Goal: Information Seeking & Learning: Learn about a topic

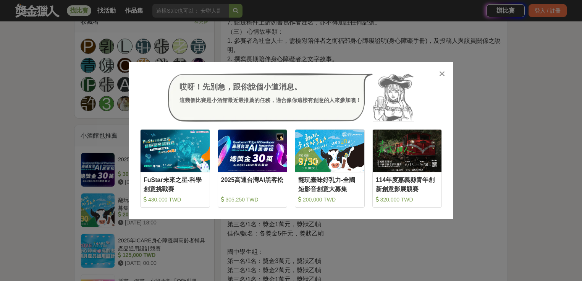
click at [480, 144] on div "哎呀！先別急，跟你說個小道消息。 這幾個比賽是小酒館最近最推薦的任務，適合像你這樣有創意的人來參加噢！ 收藏 FuStar未來之星-科學創意挑戰賽 430,0…" at bounding box center [291, 140] width 582 height 281
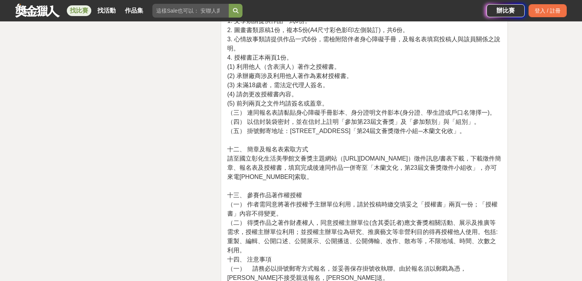
scroll to position [1283, 0]
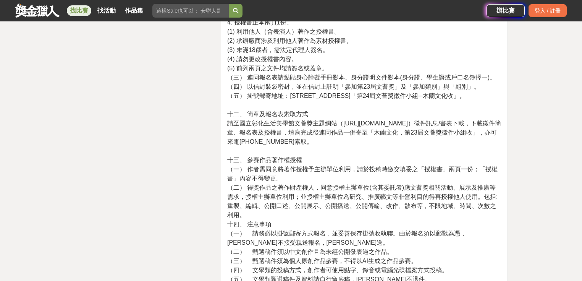
drag, startPoint x: 290, startPoint y: 269, endPoint x: 224, endPoint y: 104, distance: 178.0
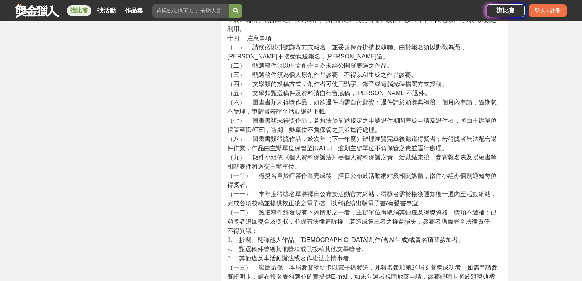
scroll to position [1467, 0]
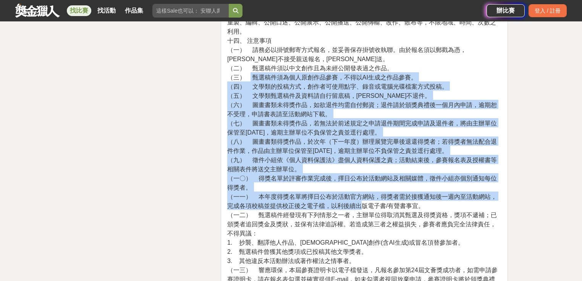
drag, startPoint x: 249, startPoint y: 99, endPoint x: 356, endPoint y: 228, distance: 166.9
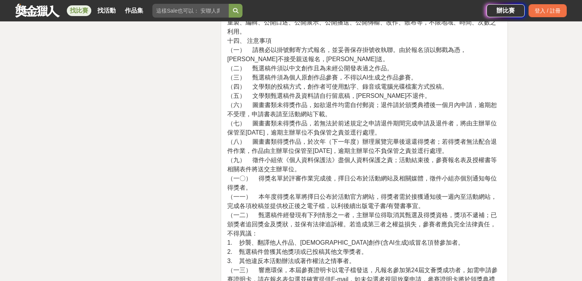
click at [354, 230] on span "（一二） 甄選稿件經發現有下列情形之一者，主辦單位得取消其甄選及得獎資格，獎項不遞補；已頒獎者追回獎金及獎狀，並保有法律追訴權。若造成第三者之權益損失，參賽者…" at bounding box center [362, 224] width 270 height 25
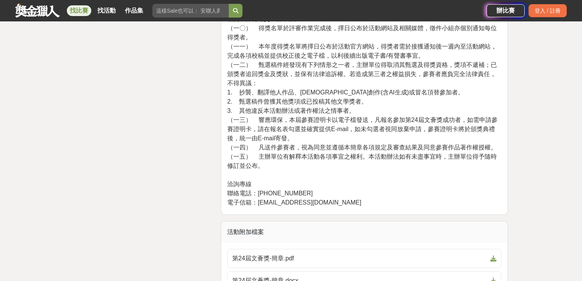
scroll to position [1619, 0]
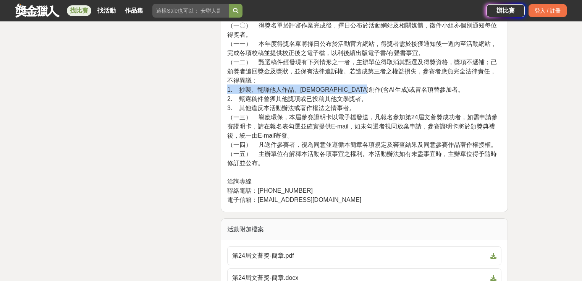
drag, startPoint x: 227, startPoint y: 105, endPoint x: 388, endPoint y: 105, distance: 160.8
click at [388, 93] on span "1. 抄襲、翻譯他人作品、[DEMOGRAPHIC_DATA]創作(含AI生成)或冒名頂替參加者。" at bounding box center [345, 89] width 237 height 6
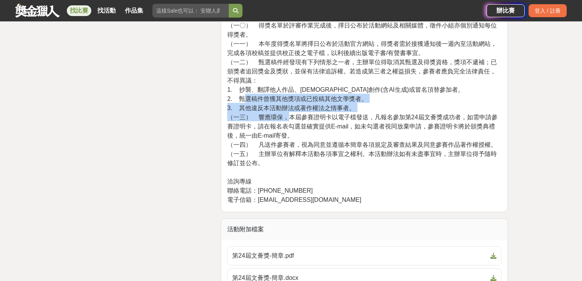
drag, startPoint x: 243, startPoint y: 119, endPoint x: 286, endPoint y: 139, distance: 47.0
click at [286, 139] on span "（一三） 響應環保，本屆參賽證明卡以電子檔發送，凡報名參加第24屆文薈獎成功者，如需申請參賽證明卡，請在報名表勾選並確實提供E-mail，如未勾選者視同放棄申…" at bounding box center [362, 126] width 270 height 25
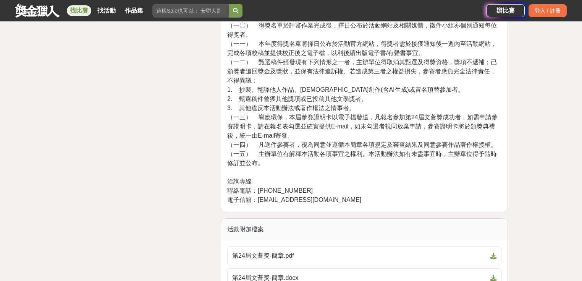
click at [288, 139] on span "（一三） 響應環保，本屆參賽證明卡以電子檔發送，凡報名參加第24屆文薈獎成功者，如需申請參賽證明卡，請在報名表勾選並確實提供E-mail，如未勾選者視同放棄申…" at bounding box center [362, 126] width 270 height 25
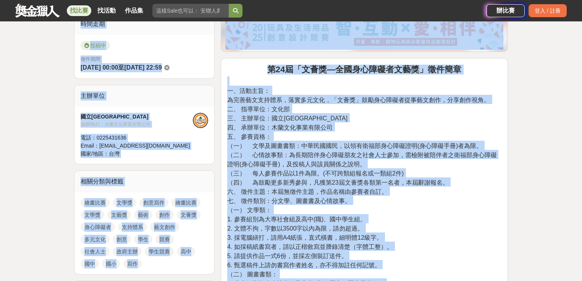
scroll to position [179, 0]
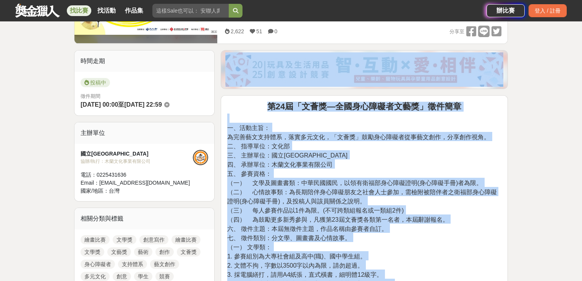
drag, startPoint x: 347, startPoint y: 218, endPoint x: 238, endPoint y: 85, distance: 171.9
copy div "l05i「dol—sitametcon」adip e、sedd： eiusmodte，incidi，「utl」etdoloremagna，aliqua。 e、…"
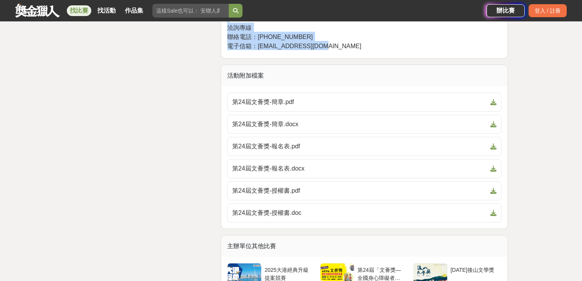
scroll to position [1768, 0]
